Goal: Transaction & Acquisition: Download file/media

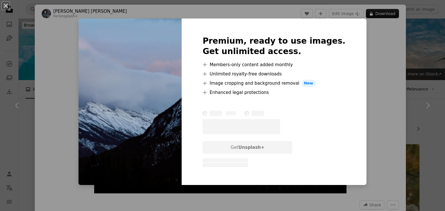
scroll to position [861, 0]
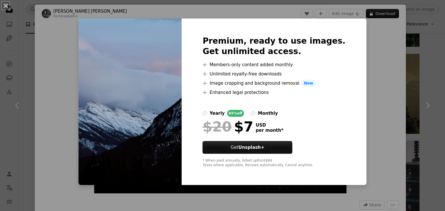
click at [372, 54] on div "An X shape Premium, ready to use images. Get unlimited access. A plus sign Memb…" at bounding box center [222, 105] width 445 height 211
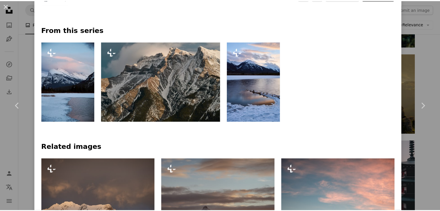
scroll to position [259, 0]
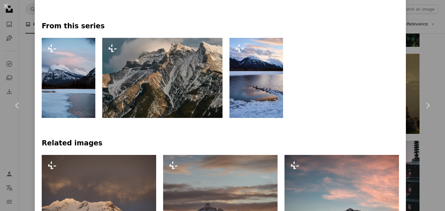
click at [410, 64] on div "An X shape Chevron left Chevron right [PERSON_NAME] [PERSON_NAME] For Unsplash+…" at bounding box center [222, 105] width 445 height 211
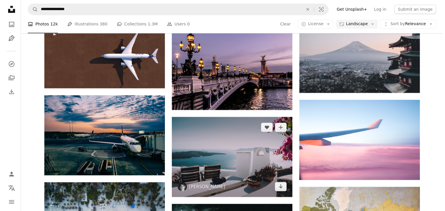
scroll to position [988, 0]
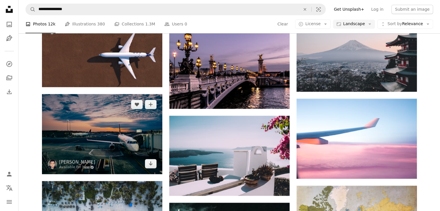
click at [108, 153] on img at bounding box center [102, 134] width 120 height 80
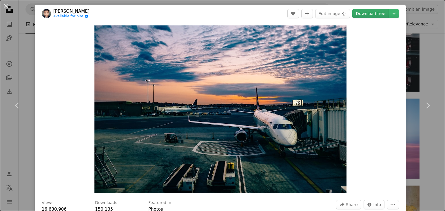
click at [373, 16] on link "Download free" at bounding box center [370, 13] width 36 height 9
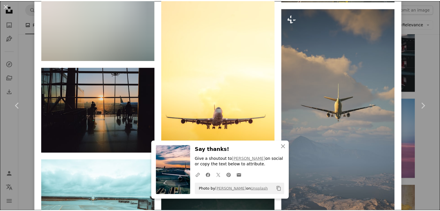
scroll to position [3965, 0]
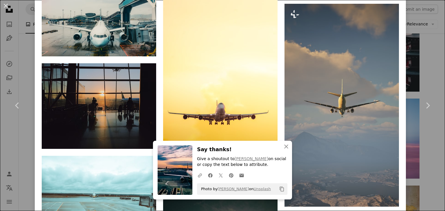
click at [419, 67] on div "An X shape Chevron left Chevron right [PERSON_NAME] Available for hire A checkm…" at bounding box center [222, 105] width 445 height 211
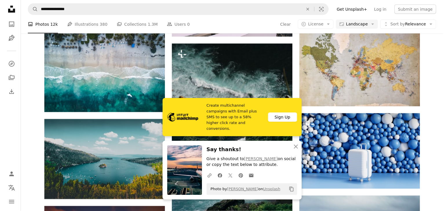
scroll to position [1148, 0]
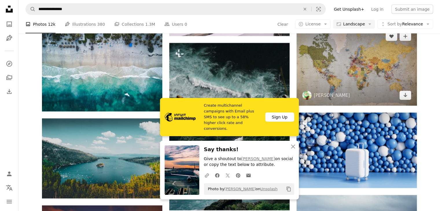
click at [331, 44] on img at bounding box center [357, 66] width 120 height 80
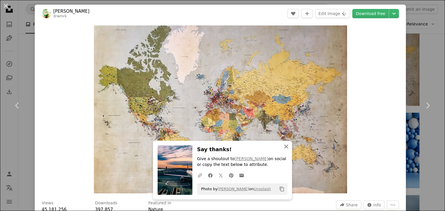
click at [284, 146] on icon "button" at bounding box center [286, 147] width 4 height 4
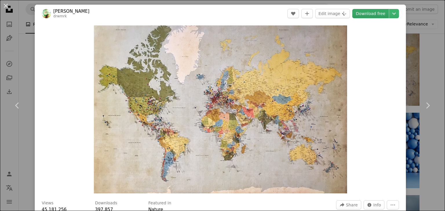
click at [363, 14] on link "Download free" at bounding box center [370, 13] width 36 height 9
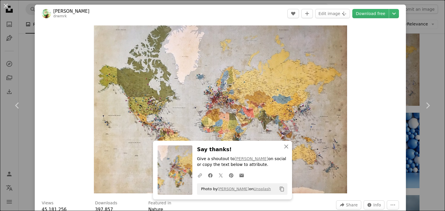
click at [418, 61] on div "An X shape Chevron left Chevron right [PERSON_NAME] drwmrk A heart A plus sign …" at bounding box center [222, 105] width 445 height 211
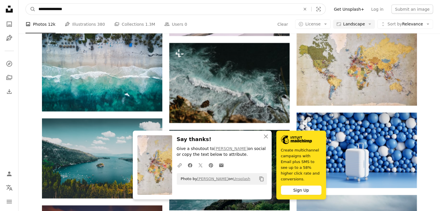
click at [89, 12] on input "**********" at bounding box center [167, 9] width 263 height 11
type input "**********"
click button "A magnifying glass" at bounding box center [31, 9] width 10 height 11
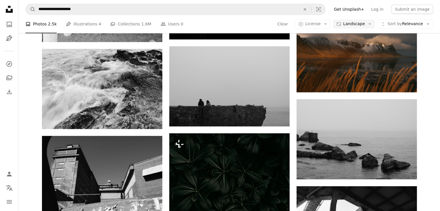
scroll to position [645, 0]
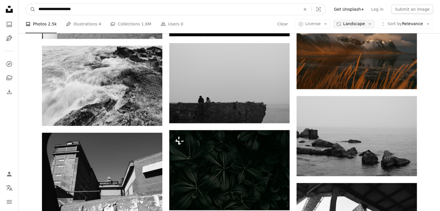
click at [111, 14] on input "**********" at bounding box center [167, 9] width 263 height 11
type input "**********"
click button "A magnifying glass" at bounding box center [31, 9] width 10 height 11
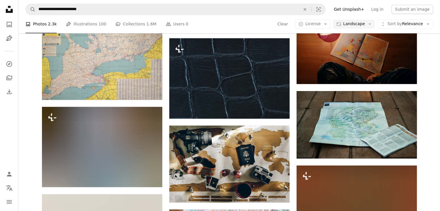
scroll to position [3237, 0]
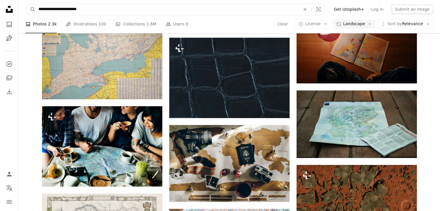
drag, startPoint x: 100, startPoint y: 10, endPoint x: 65, endPoint y: 13, distance: 35.2
click at [65, 13] on input "**********" at bounding box center [167, 9] width 263 height 11
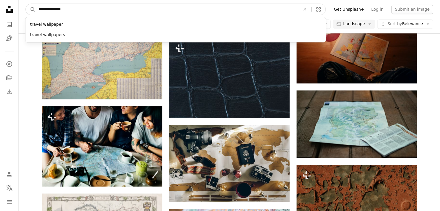
type input "**********"
click button "A magnifying glass" at bounding box center [31, 9] width 10 height 11
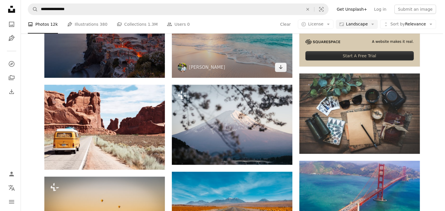
scroll to position [235, 0]
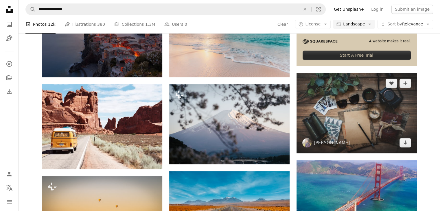
click at [359, 113] on img at bounding box center [357, 113] width 120 height 81
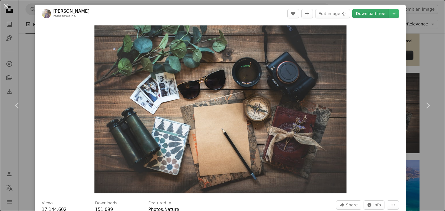
click at [362, 10] on link "Download free" at bounding box center [370, 13] width 36 height 9
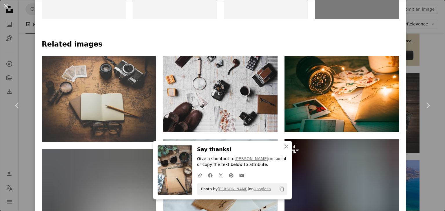
scroll to position [367, 0]
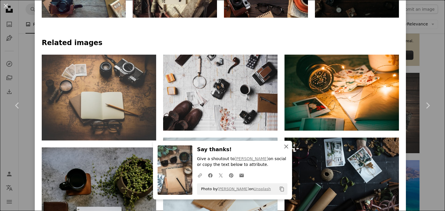
click at [285, 149] on icon "An X shape" at bounding box center [286, 146] width 7 height 7
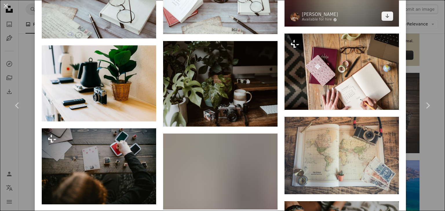
scroll to position [964, 0]
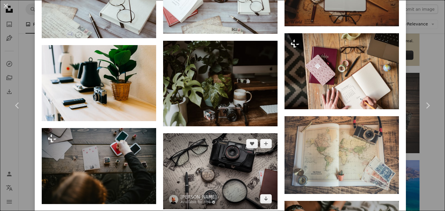
click at [225, 157] on img at bounding box center [220, 172] width 114 height 76
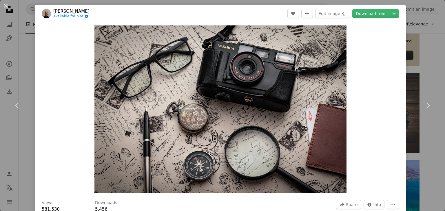
click at [425, 59] on div "An X shape Chevron left Chevron right [PERSON_NAME] Available for hire A checkm…" at bounding box center [222, 105] width 445 height 211
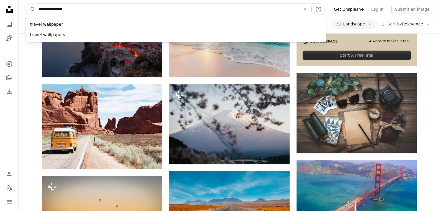
drag, startPoint x: 84, startPoint y: 13, endPoint x: 50, endPoint y: 11, distance: 33.4
click at [50, 11] on input "**********" at bounding box center [167, 9] width 263 height 11
type input "**********"
click button "A magnifying glass" at bounding box center [31, 9] width 10 height 11
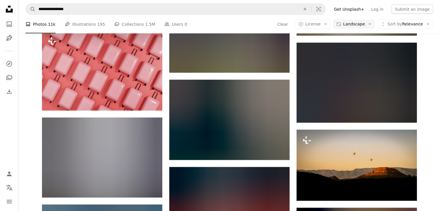
scroll to position [1140, 0]
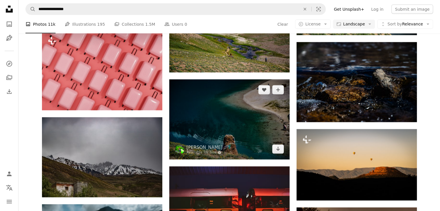
click at [200, 106] on img at bounding box center [229, 120] width 120 height 80
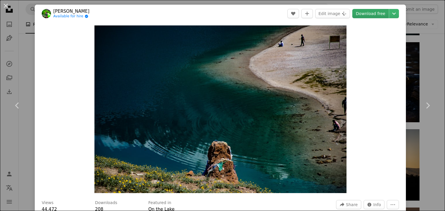
click at [358, 15] on link "Download free" at bounding box center [370, 13] width 36 height 9
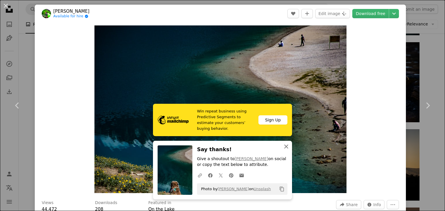
click at [286, 147] on icon "An X shape" at bounding box center [286, 146] width 7 height 7
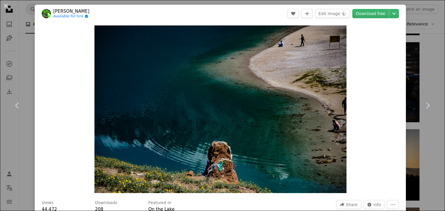
click at [418, 70] on div "An X shape Chevron left Chevron right [PERSON_NAME] Available for hire A checkm…" at bounding box center [222, 105] width 445 height 211
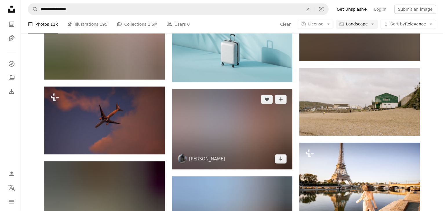
scroll to position [1704, 0]
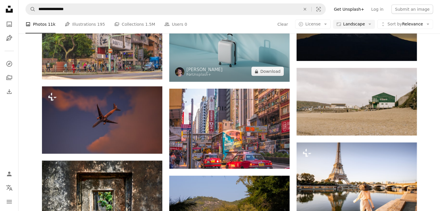
click at [229, 64] on img at bounding box center [229, 47] width 120 height 69
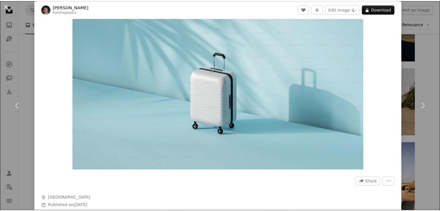
scroll to position [23, 0]
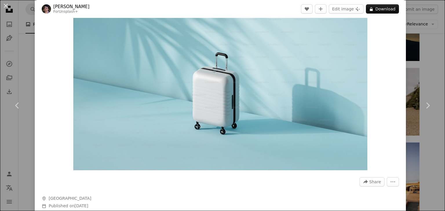
click at [414, 68] on div "An X shape Chevron left Chevron right Rodion Kutsaiev For Unsplash+ A heart A p…" at bounding box center [222, 105] width 445 height 211
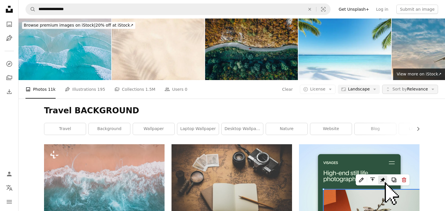
scroll to position [3803, 0]
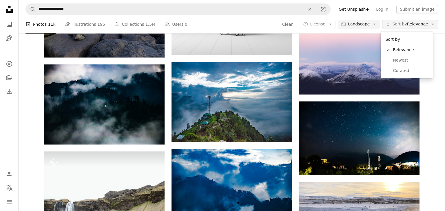
click at [421, 23] on span "Sort by Relevance" at bounding box center [410, 24] width 36 height 6
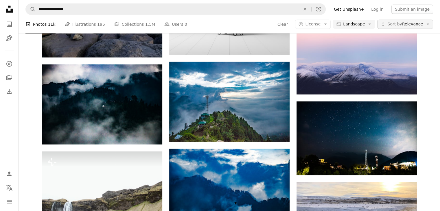
click at [421, 23] on span "Sort by Relevance" at bounding box center [406, 24] width 36 height 6
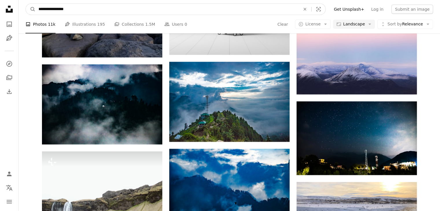
click at [50, 10] on input "**********" at bounding box center [167, 9] width 263 height 11
type input "**********"
click button "A magnifying glass" at bounding box center [31, 9] width 10 height 11
